Goal: Book appointment/travel/reservation

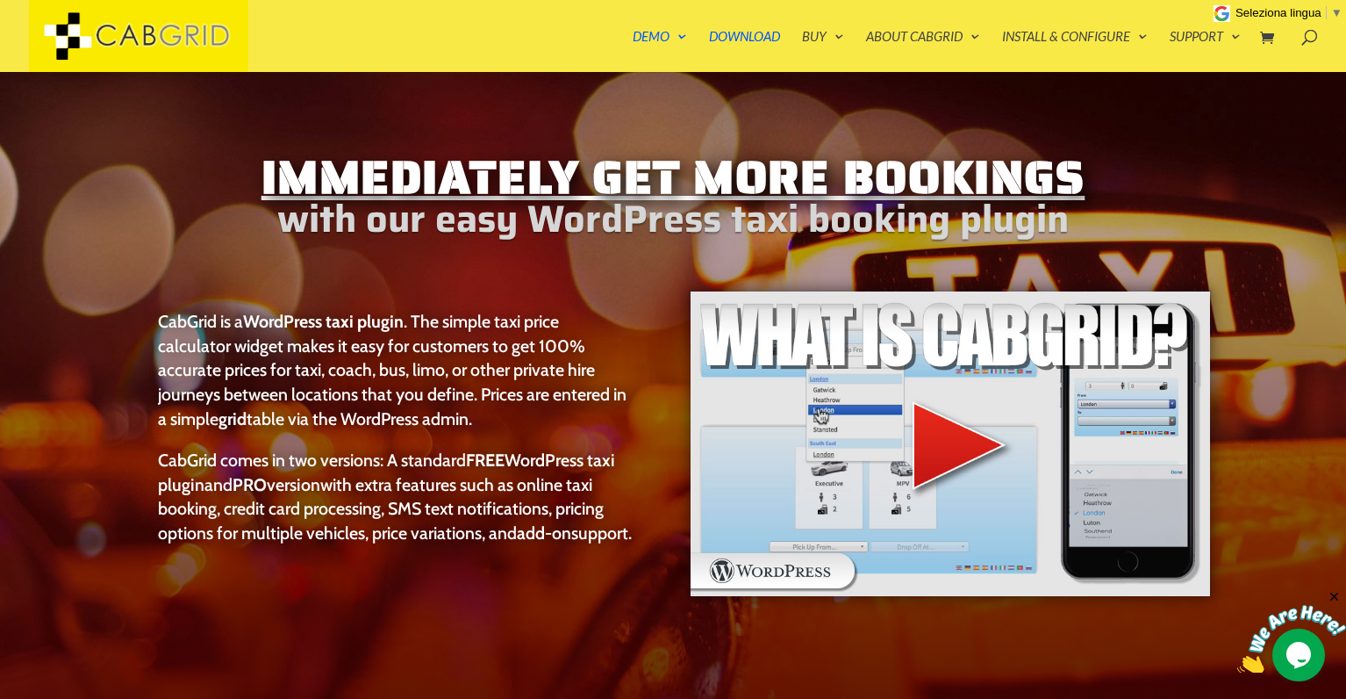
click at [937, 440] on img at bounding box center [950, 444] width 522 height 308
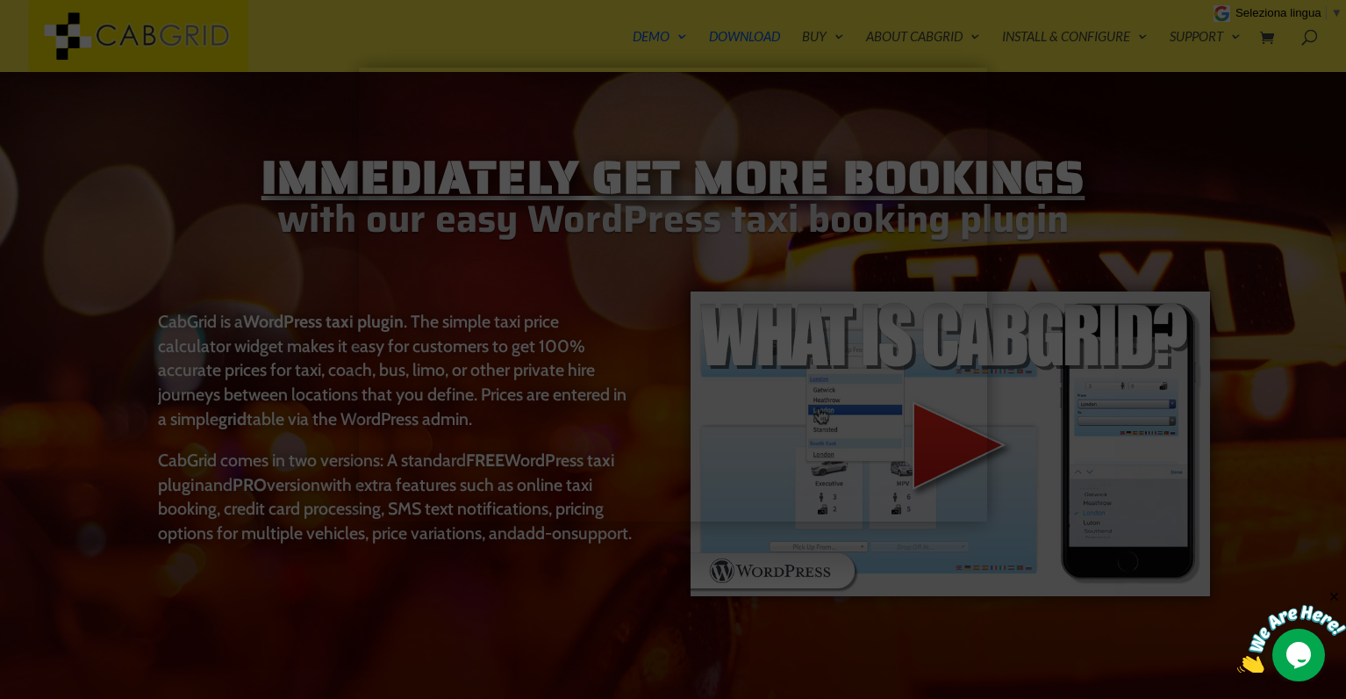
click at [1087, 478] on div at bounding box center [673, 349] width 1346 height 699
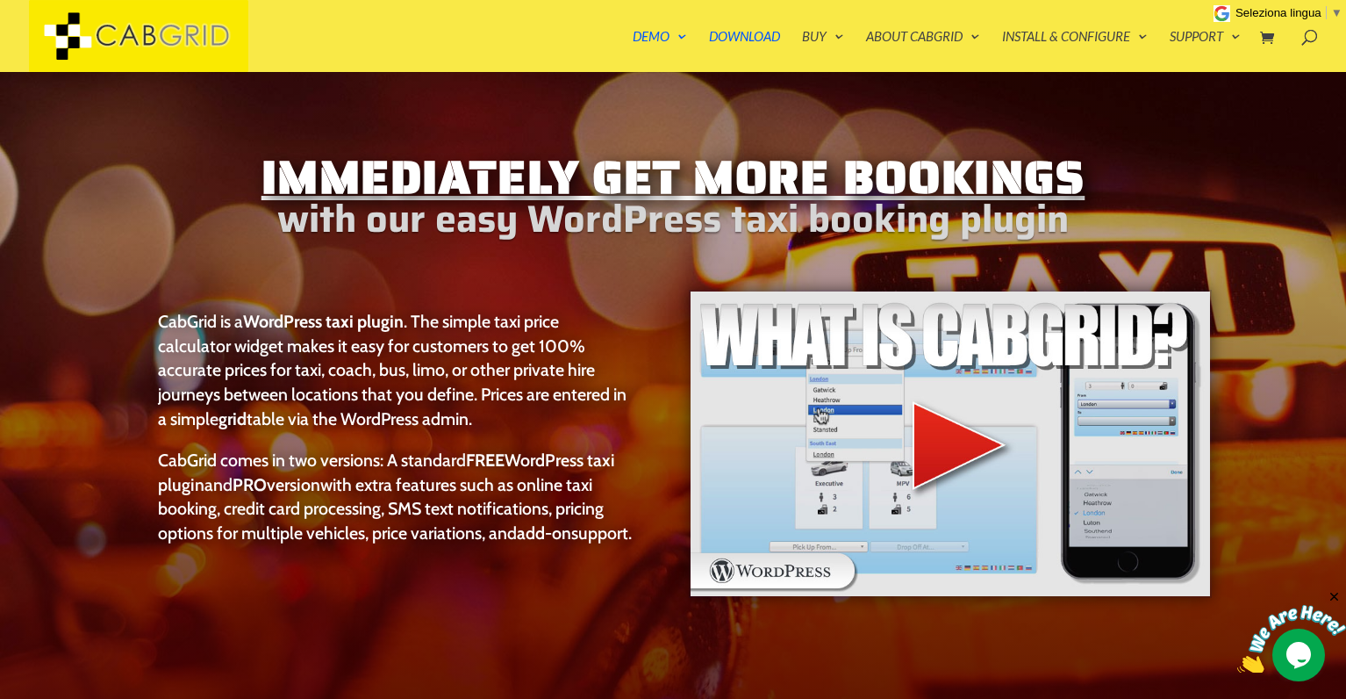
click at [605, 225] on h2 "with our easy WordPress taxi booking plugin" at bounding box center [672, 224] width 1077 height 24
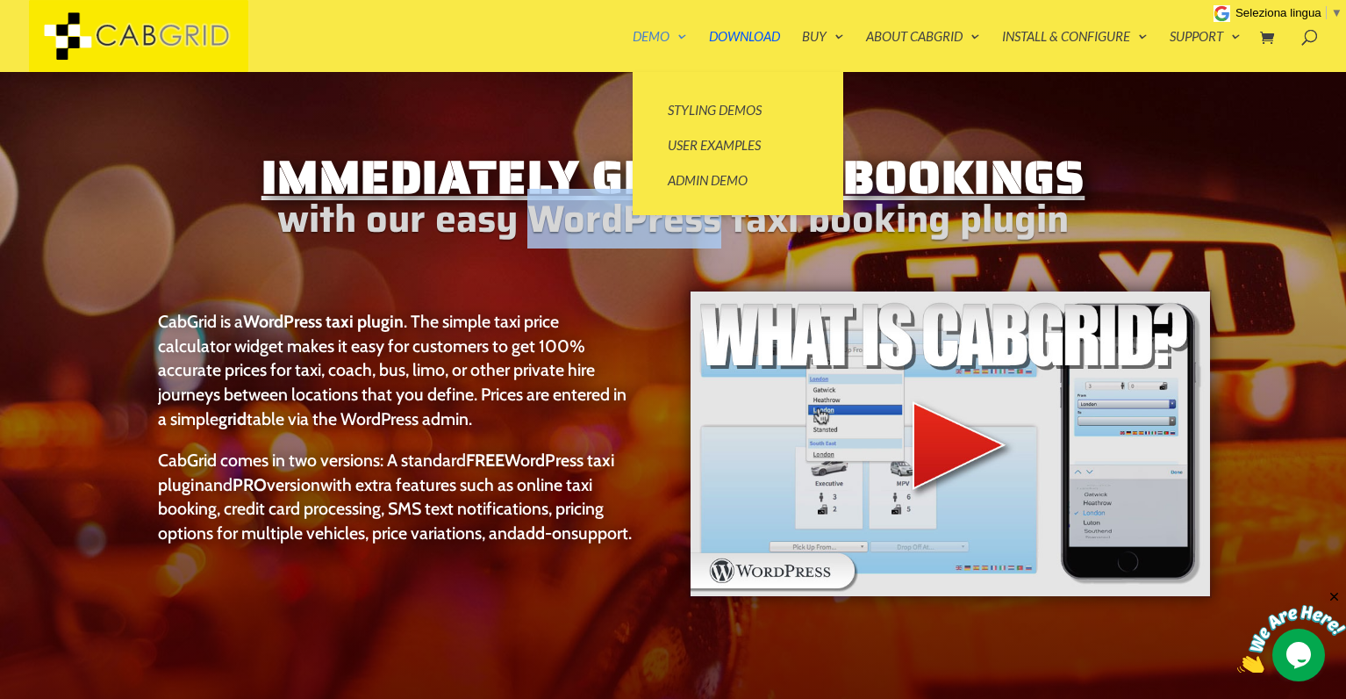
click at [635, 62] on link "Demo" at bounding box center [660, 51] width 54 height 42
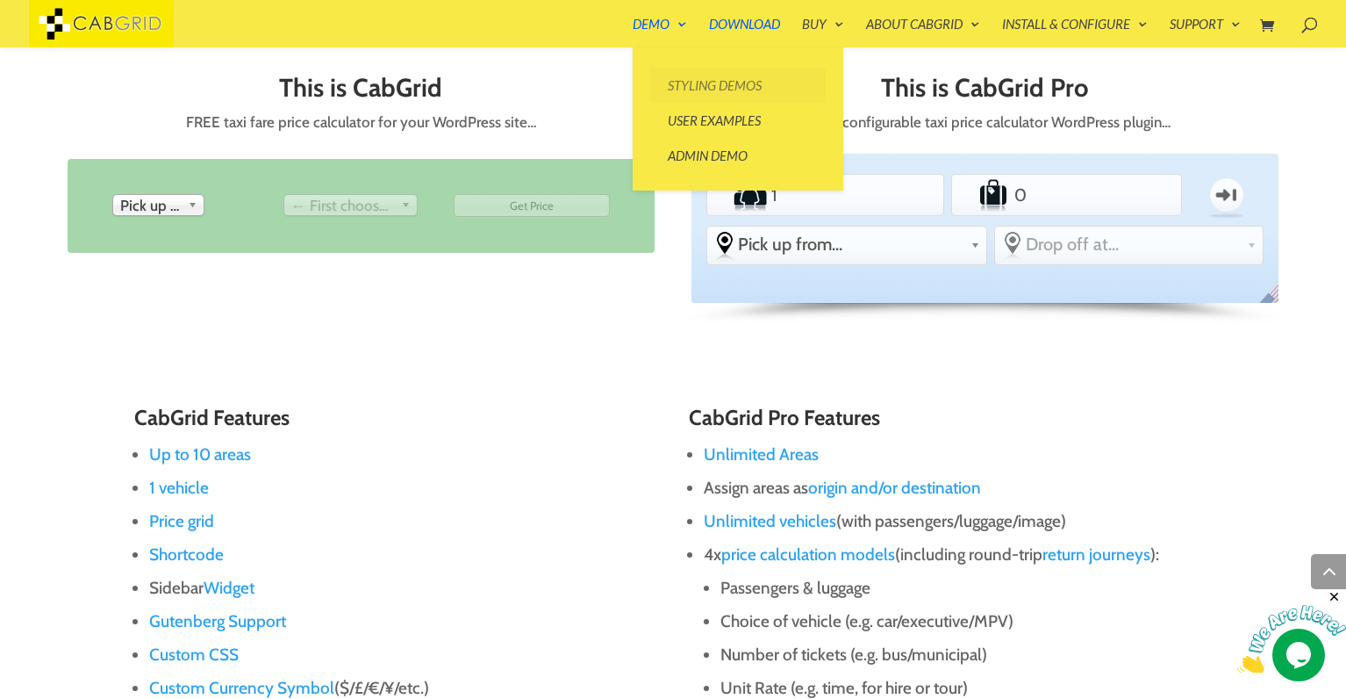
scroll to position [824, 0]
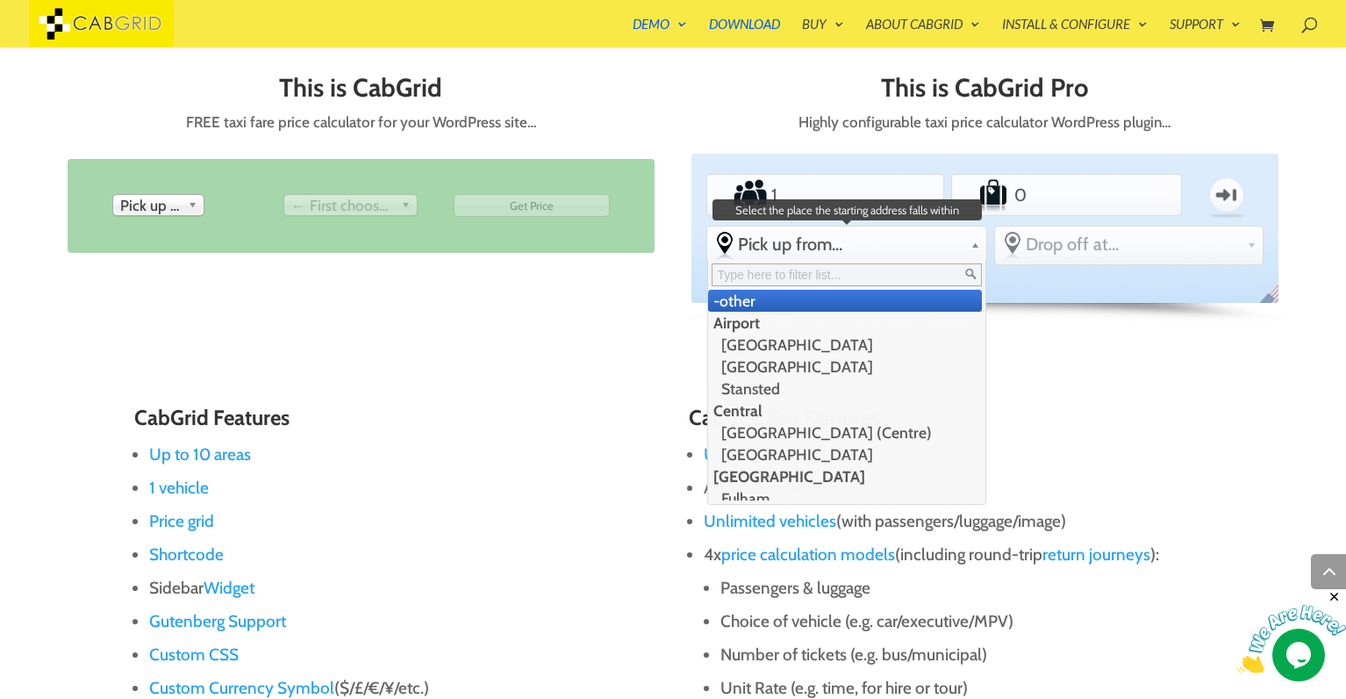
click at [814, 253] on span "Pick up from..." at bounding box center [850, 243] width 225 height 21
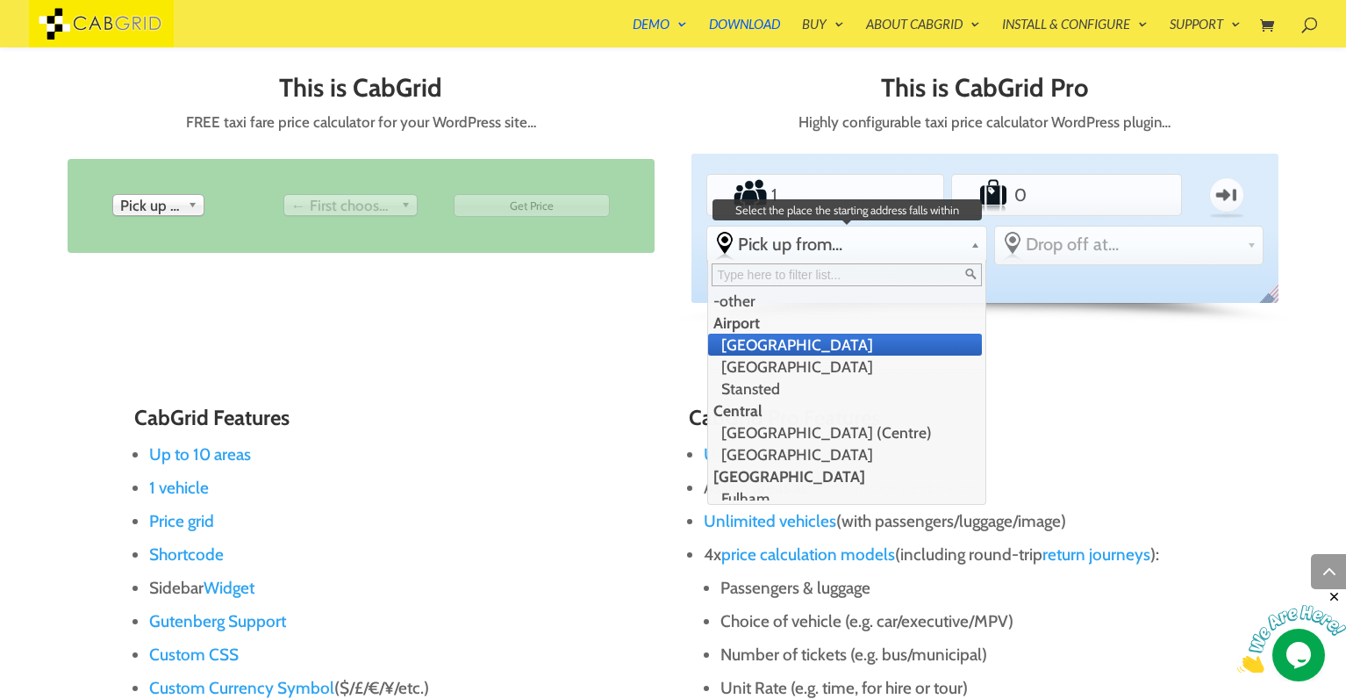
click at [784, 347] on li "[GEOGRAPHIC_DATA]" at bounding box center [844, 345] width 273 height 22
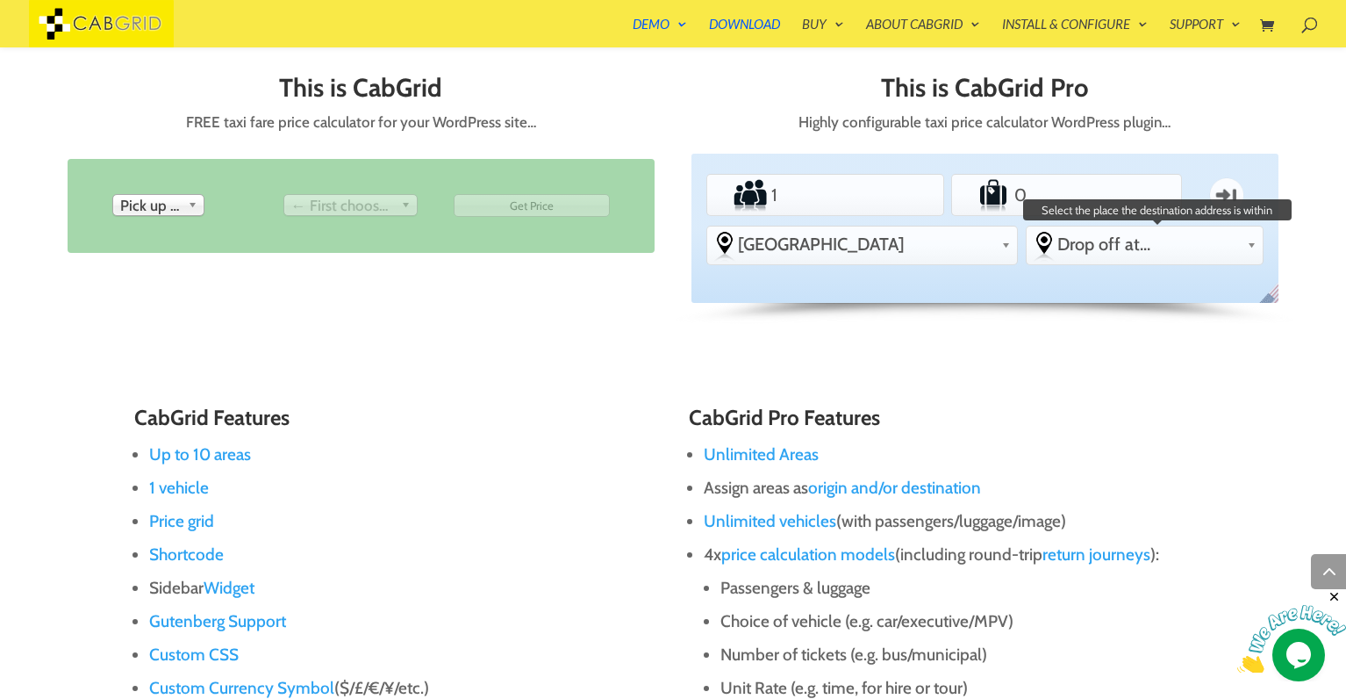
click at [1096, 253] on span "Drop off at..." at bounding box center [1149, 243] width 183 height 21
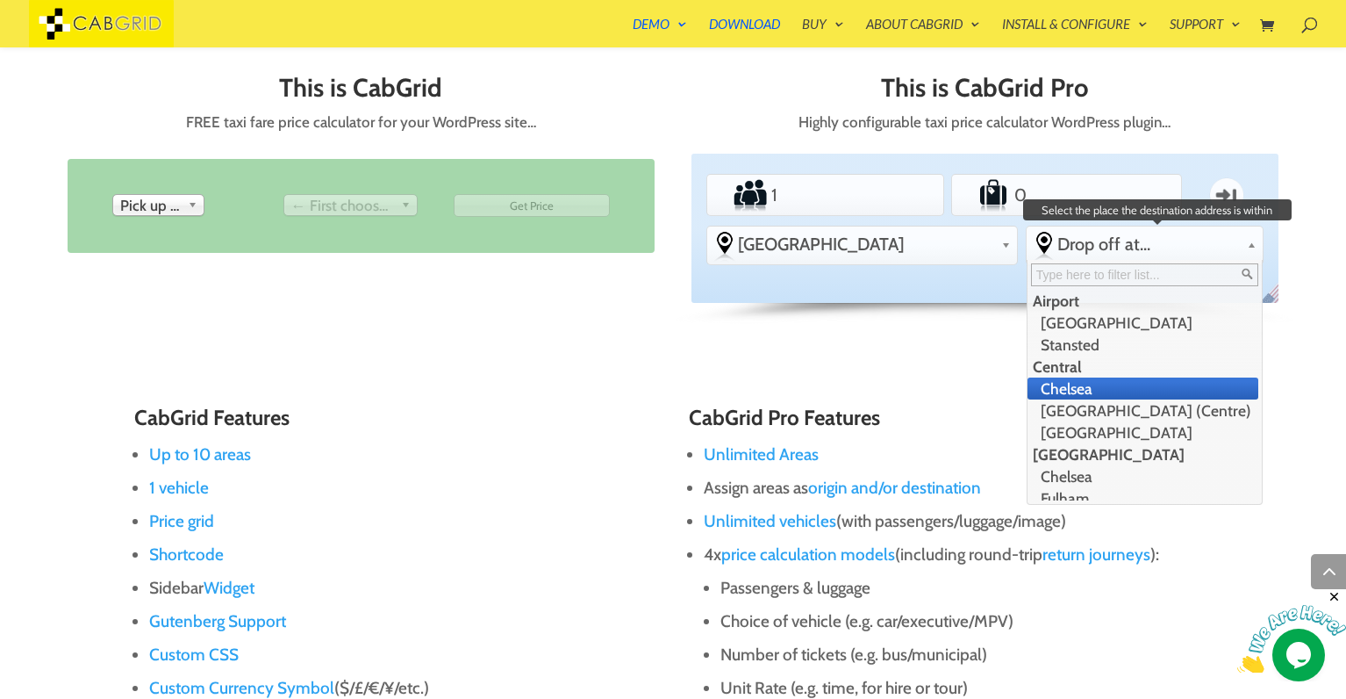
click at [1075, 382] on li "Chelsea" at bounding box center [1143, 388] width 231 height 22
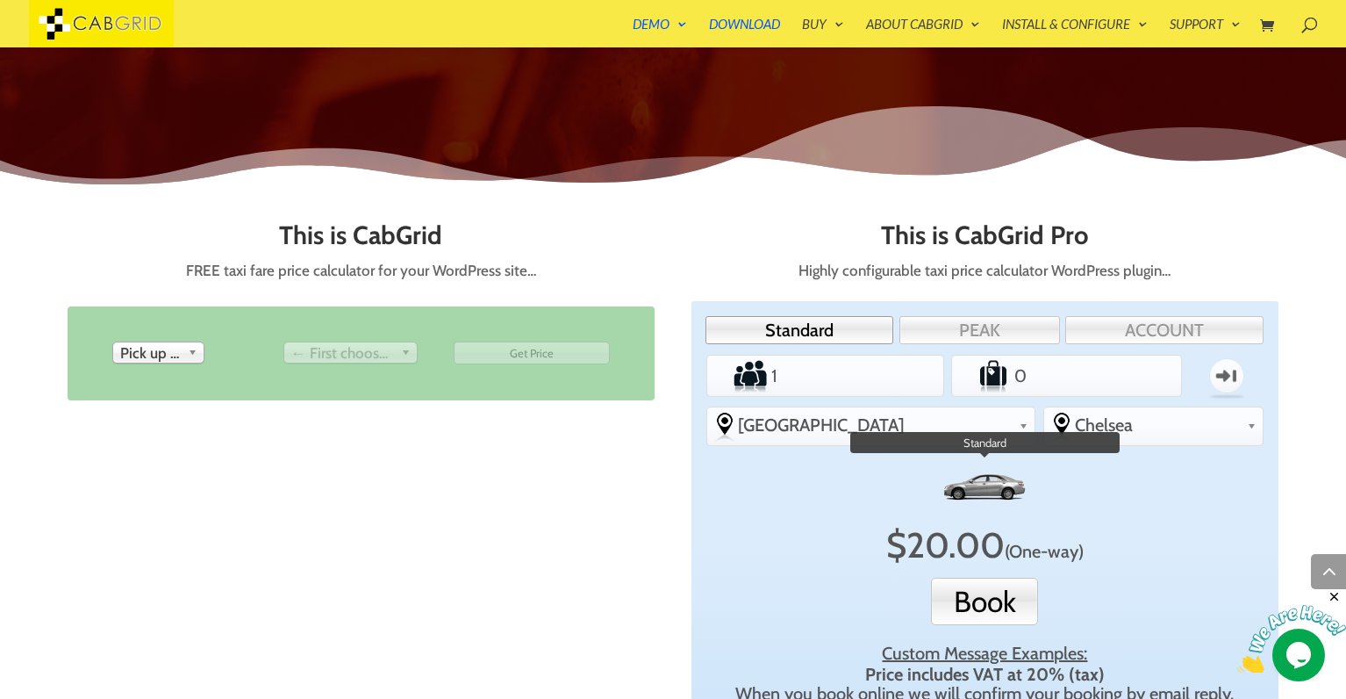
scroll to position [672, 0]
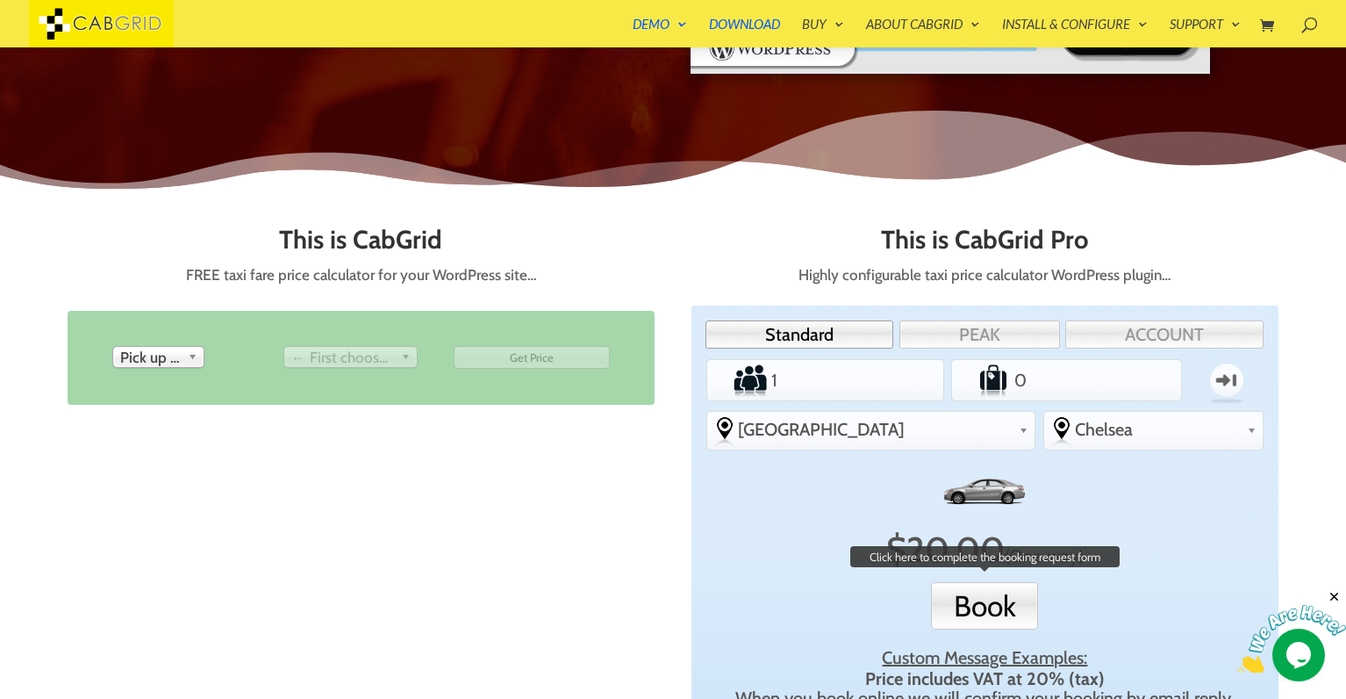
click at [982, 600] on button "Book" at bounding box center [984, 605] width 107 height 47
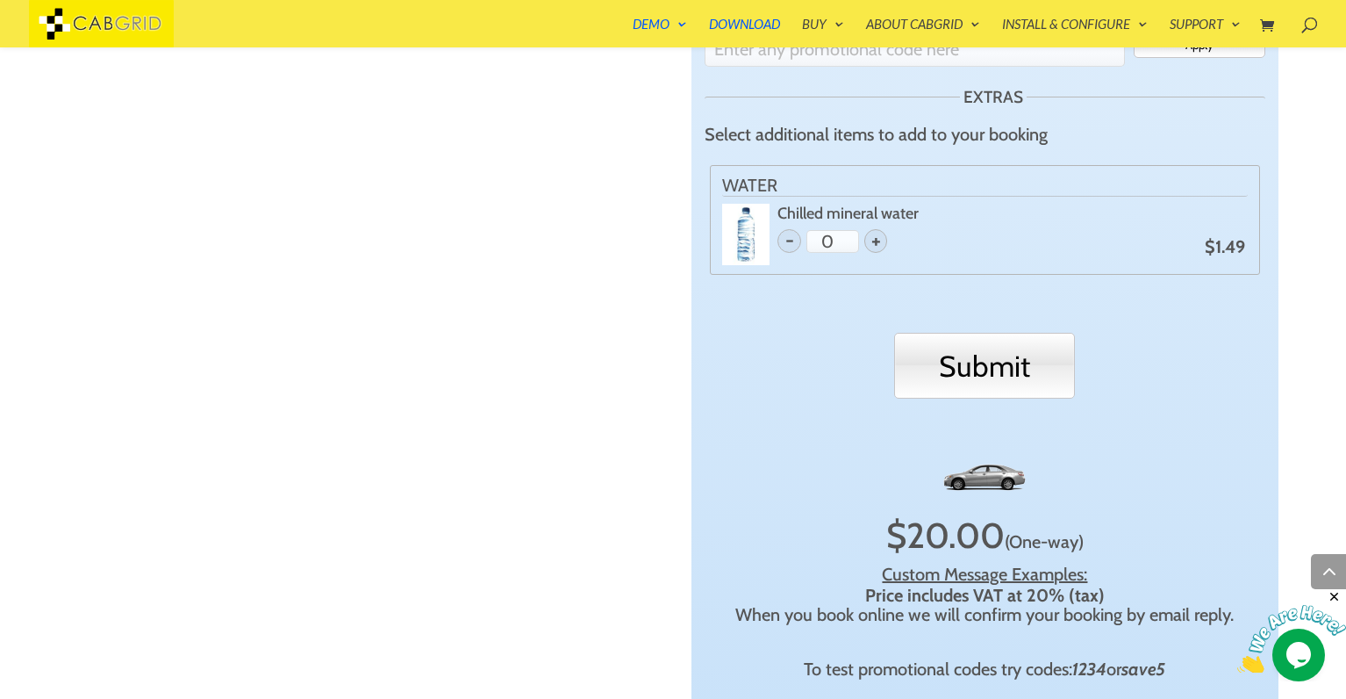
scroll to position [1530, 0]
